Goal: Information Seeking & Learning: Learn about a topic

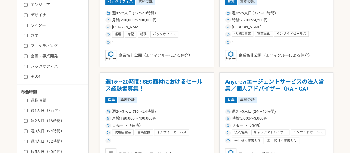
scroll to position [55, 0]
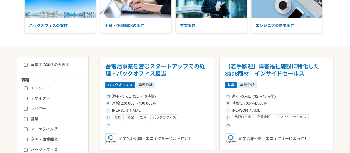
click at [59, 66] on label "募集中の案件のみ表示" at bounding box center [46, 65] width 45 height 6
click at [28, 66] on input "募集中の案件のみ表示" at bounding box center [26, 65] width 4 height 4
checkbox input "true"
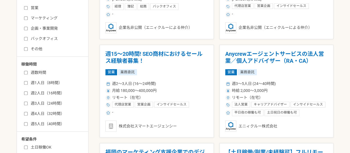
scroll to position [194, 0]
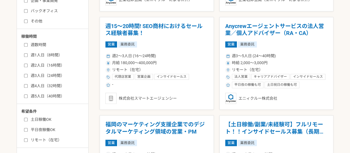
click at [54, 99] on div "職種 エンジニア デザイナー ライター 営業 マーケティング 企画・事業開発 バックオフィス その他 稼働時間 週数時間 週1人日（8時間） 週2人日（16時…" at bounding box center [52, 55] width 71 height 235
click at [56, 96] on label "週5人日（40時間）" at bounding box center [56, 96] width 64 height 6
click at [28, 96] on input "週5人日（40時間）" at bounding box center [26, 96] width 4 height 4
checkbox input "true"
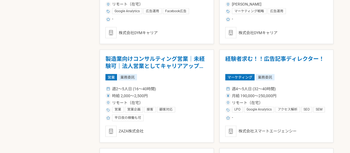
scroll to position [498, 0]
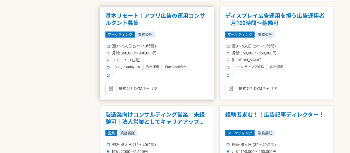
click at [195, 42] on div "週3〜5人日 (24〜40時間) 月給 360,000〜800,000円 リモート（在宅） Google Analytics 広告運用 Facebook広告 …" at bounding box center [157, 60] width 103 height 36
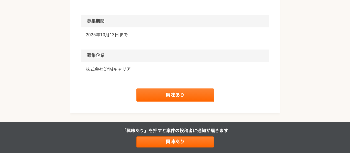
scroll to position [503, 0]
